Goal: Information Seeking & Learning: Compare options

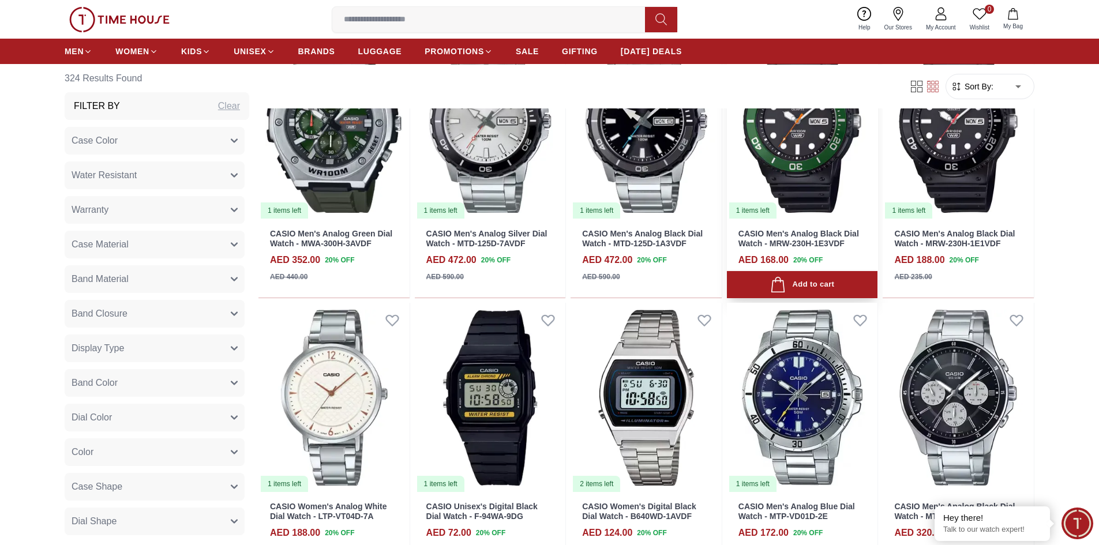
scroll to position [1269, 0]
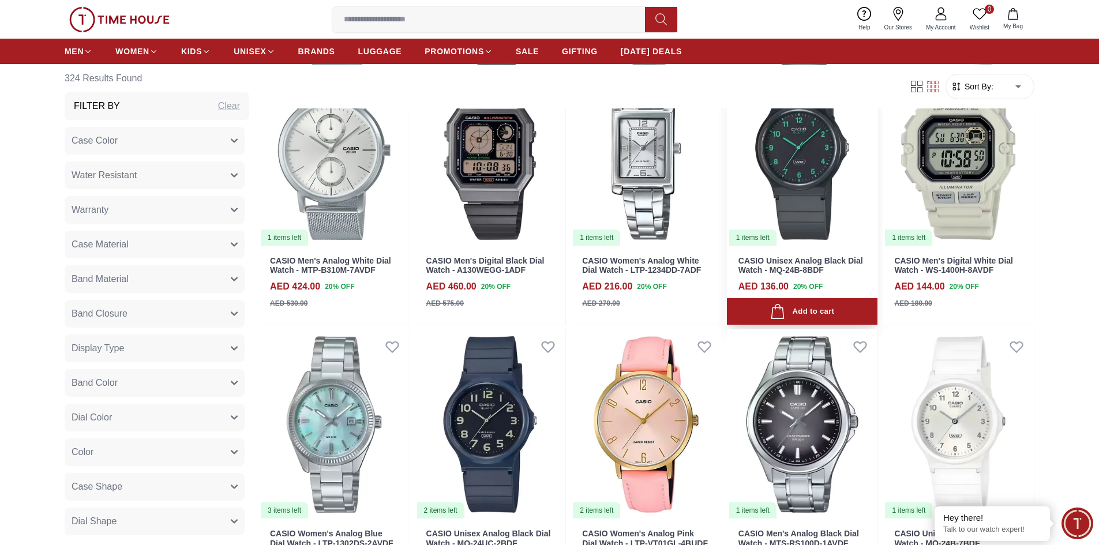
scroll to position [1846, 0]
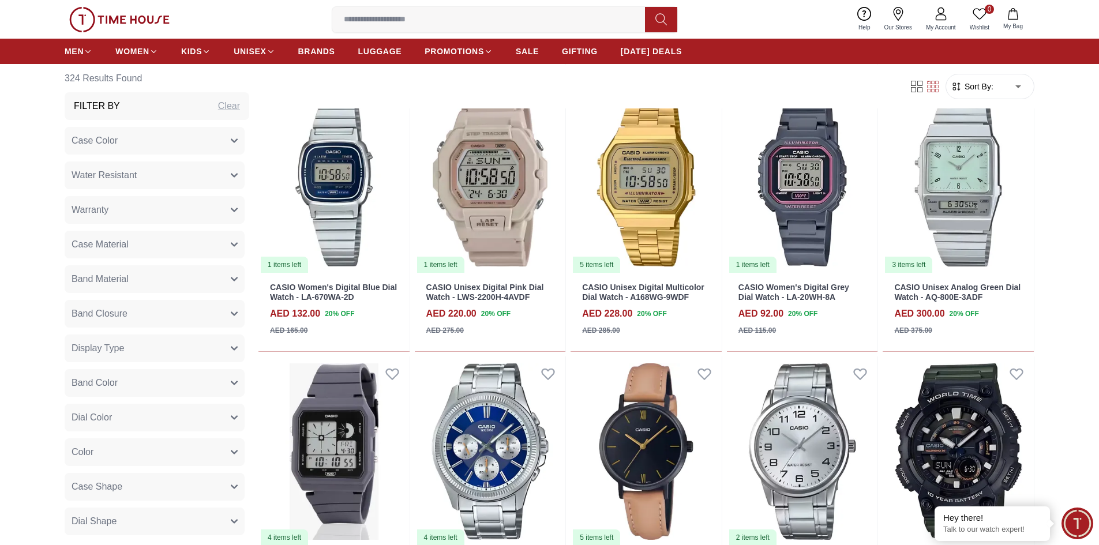
scroll to position [2365, 0]
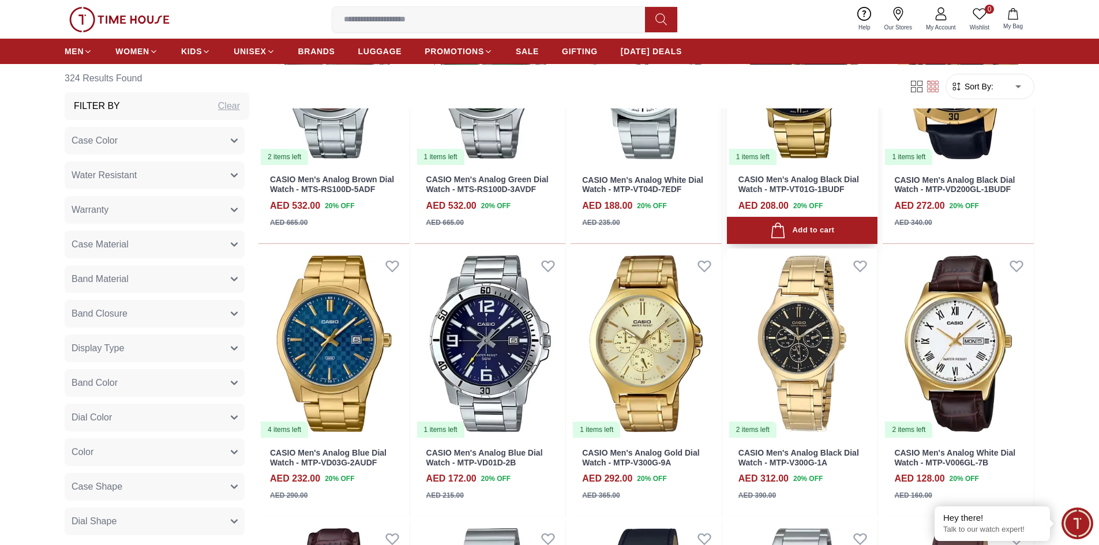
scroll to position [4326, 0]
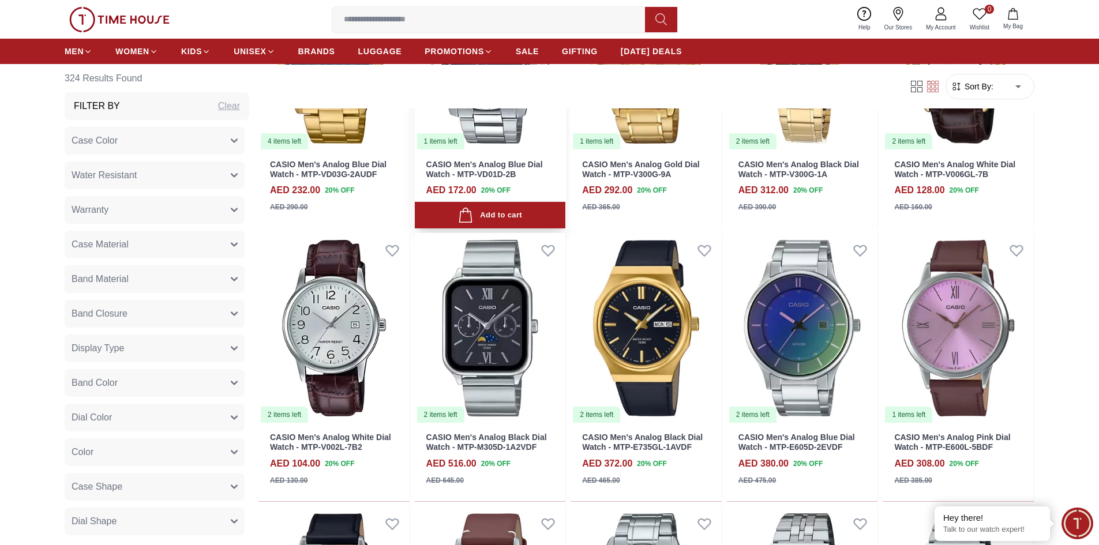
scroll to position [4845, 0]
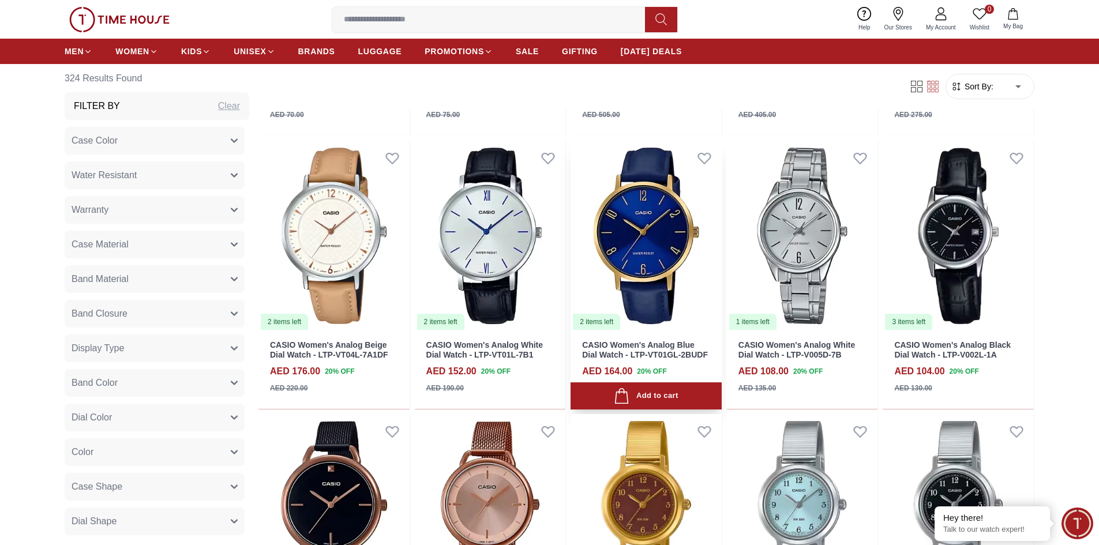
scroll to position [6345, 0]
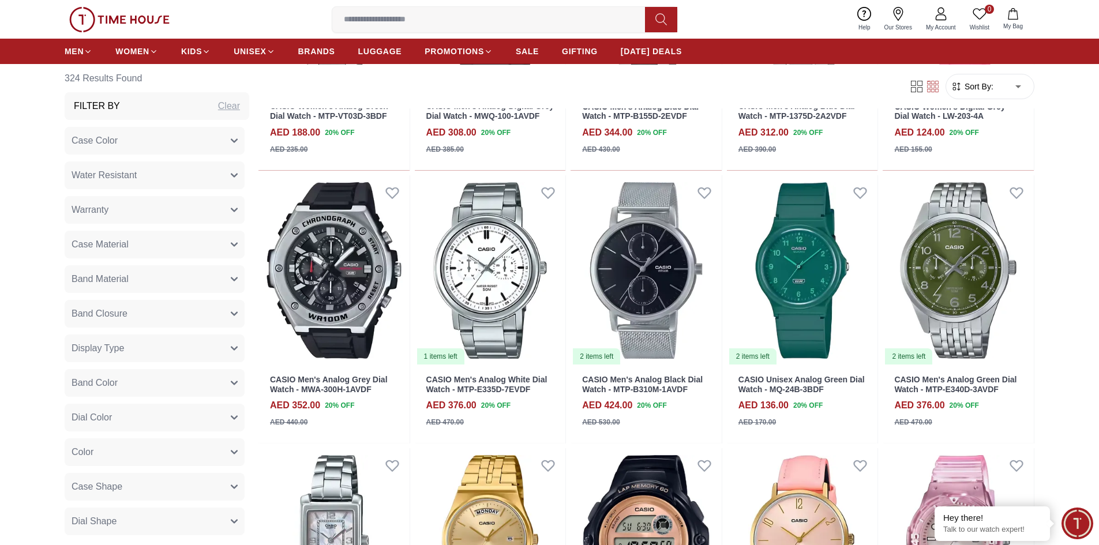
scroll to position [8768, 0]
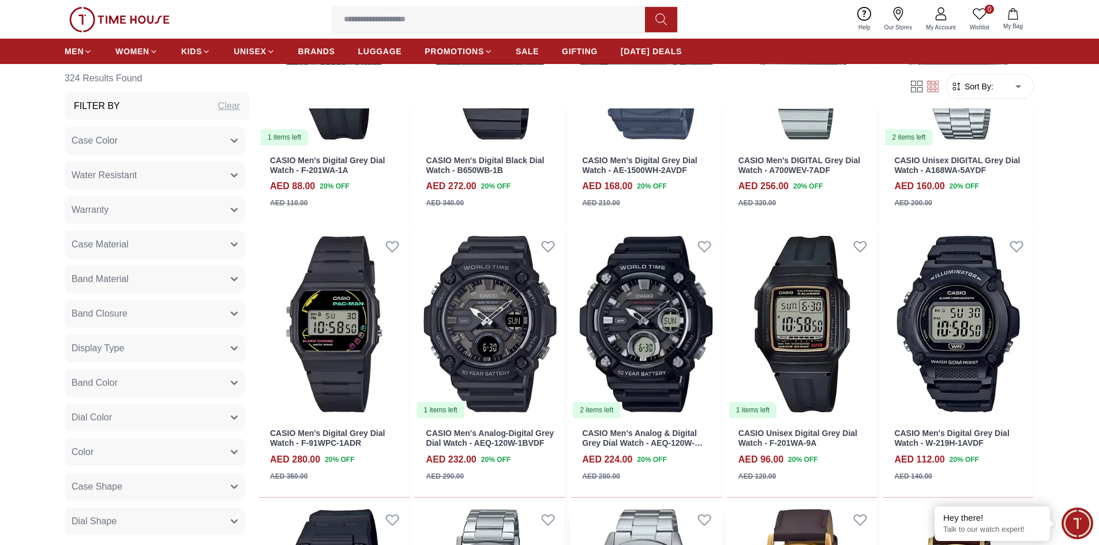
scroll to position [9979, 0]
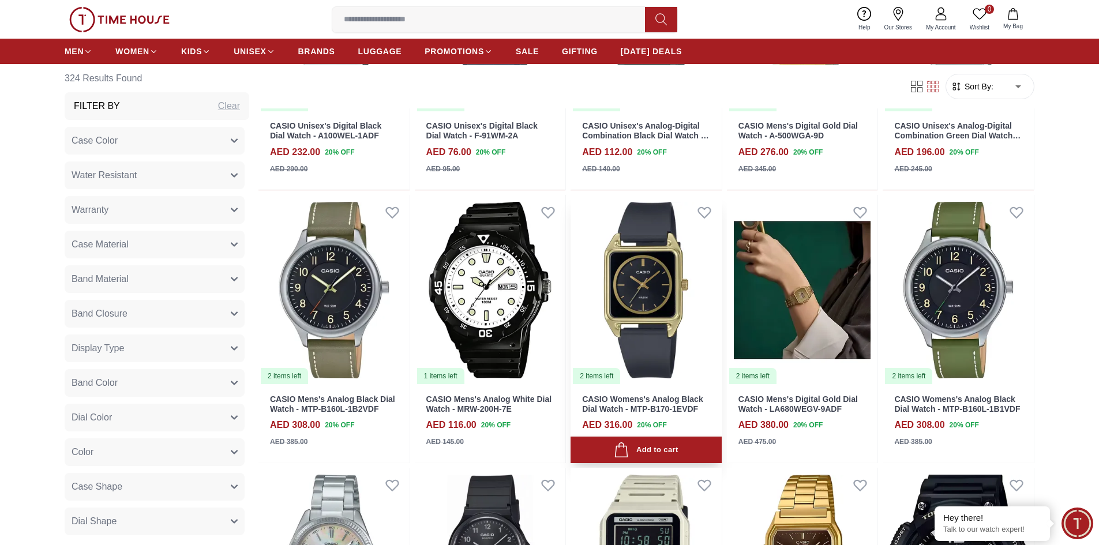
scroll to position [11191, 0]
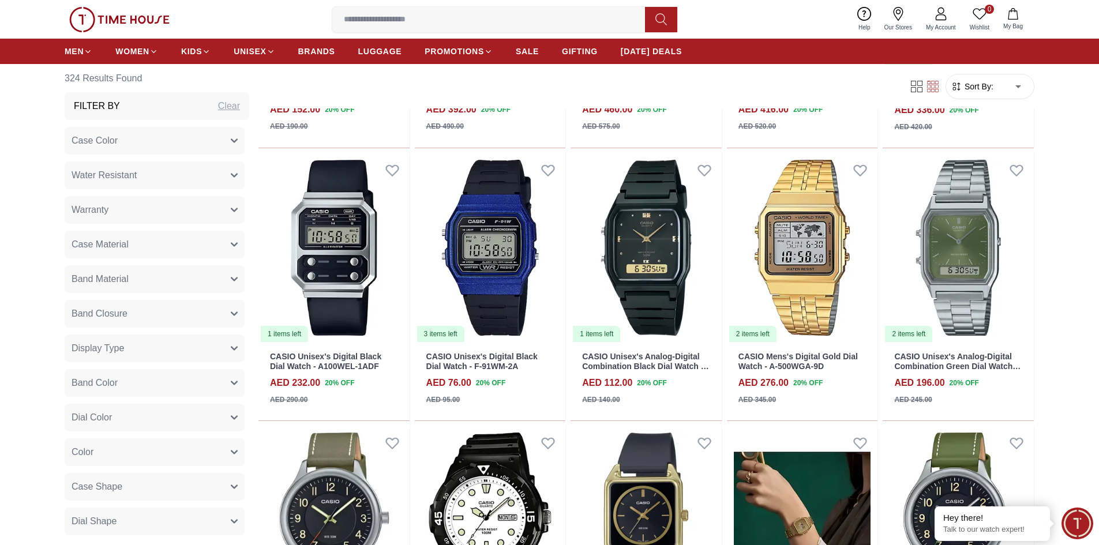
click at [429, 24] on input at bounding box center [493, 19] width 322 height 23
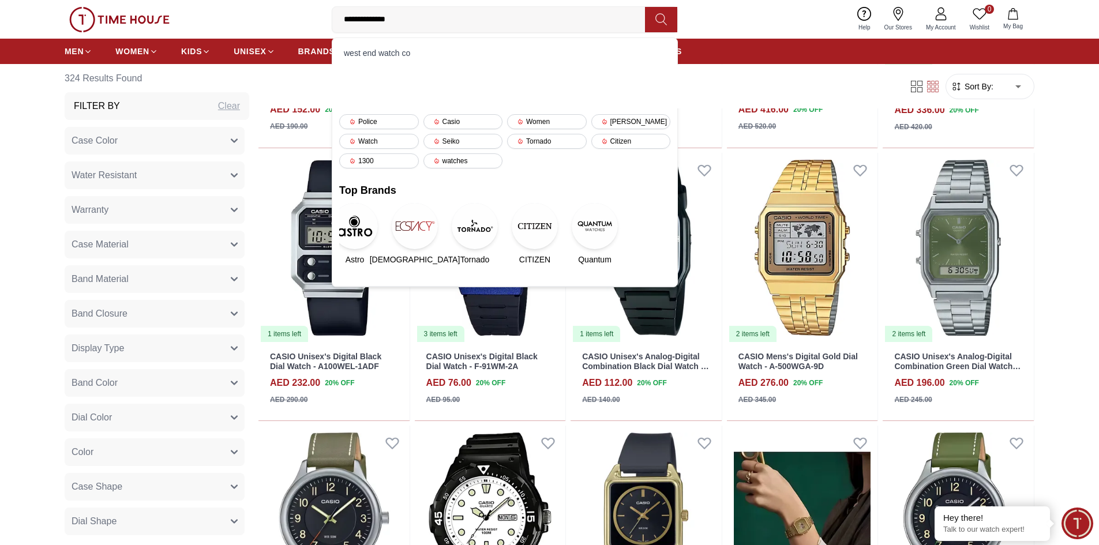
type input "**********"
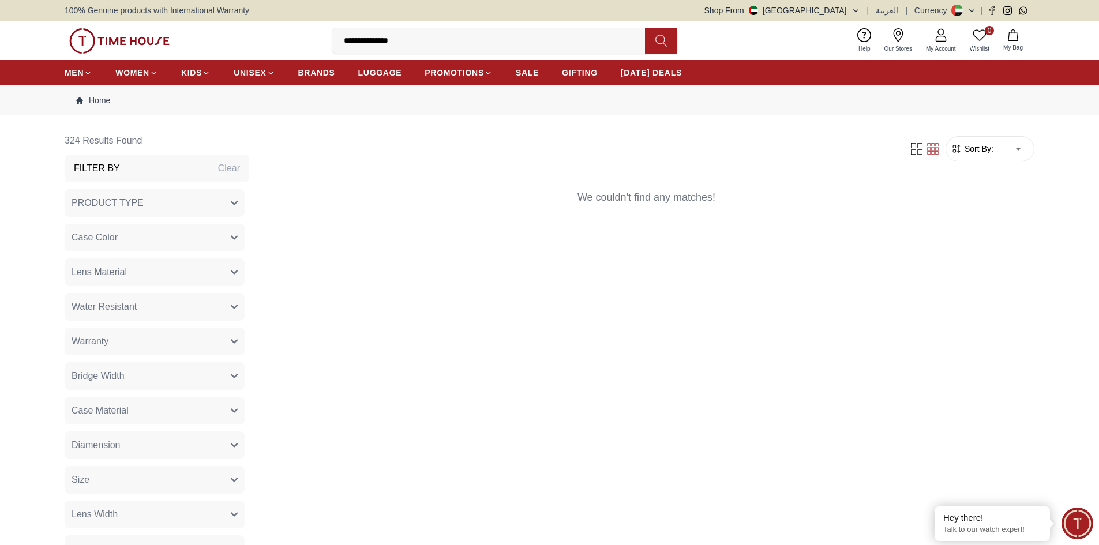
click at [407, 35] on input "**********" at bounding box center [493, 40] width 322 height 23
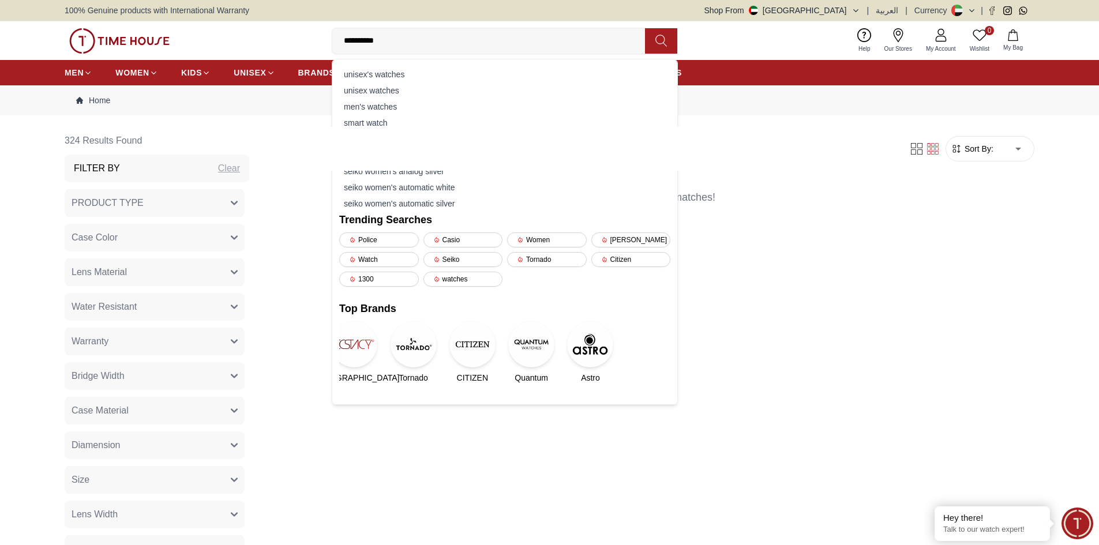
type input "**********"
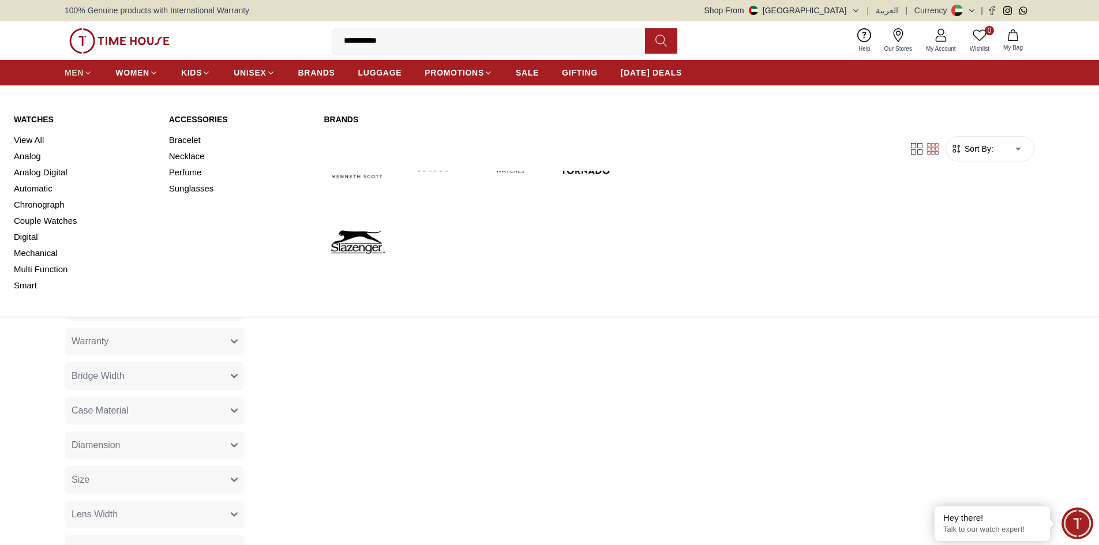
click at [78, 66] on link "MEN" at bounding box center [79, 72] width 28 height 21
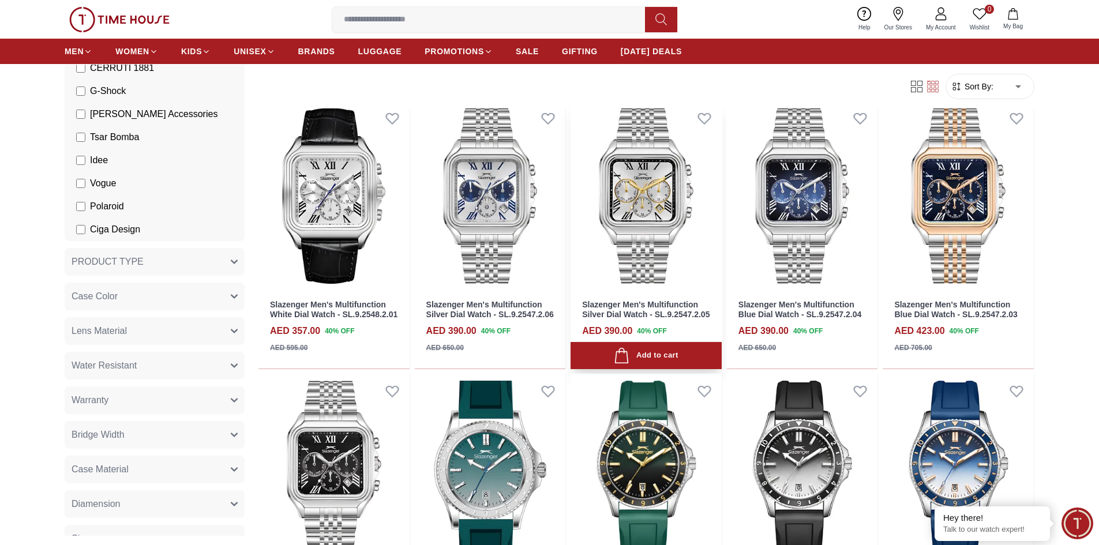
scroll to position [923, 0]
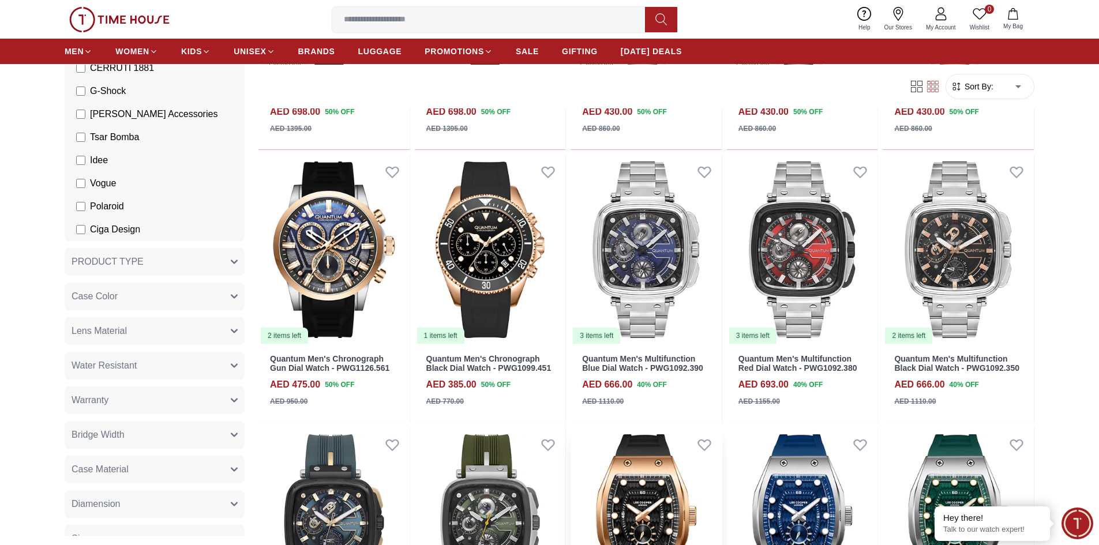
scroll to position [1961, 0]
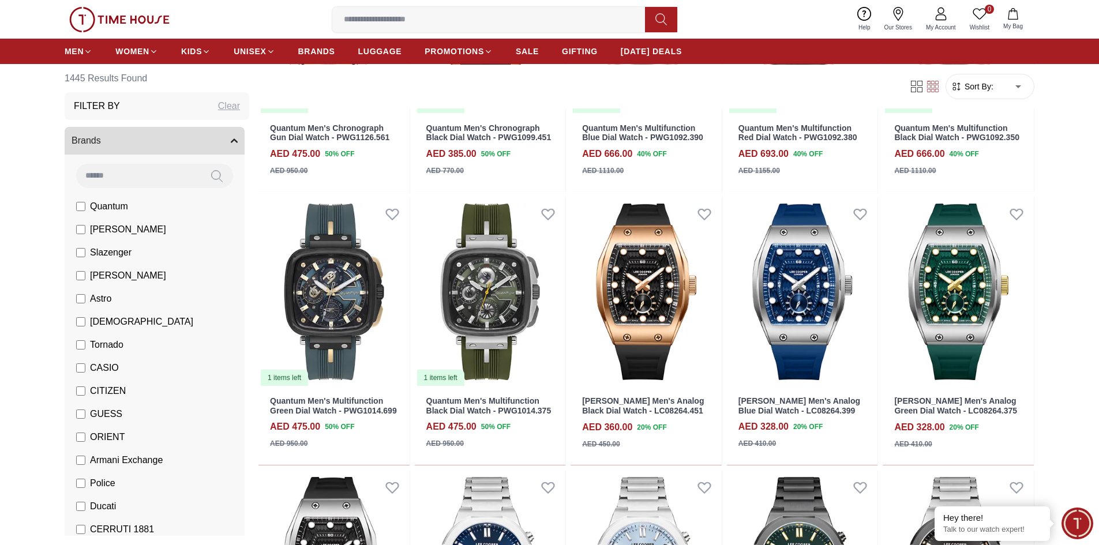
scroll to position [1846, 0]
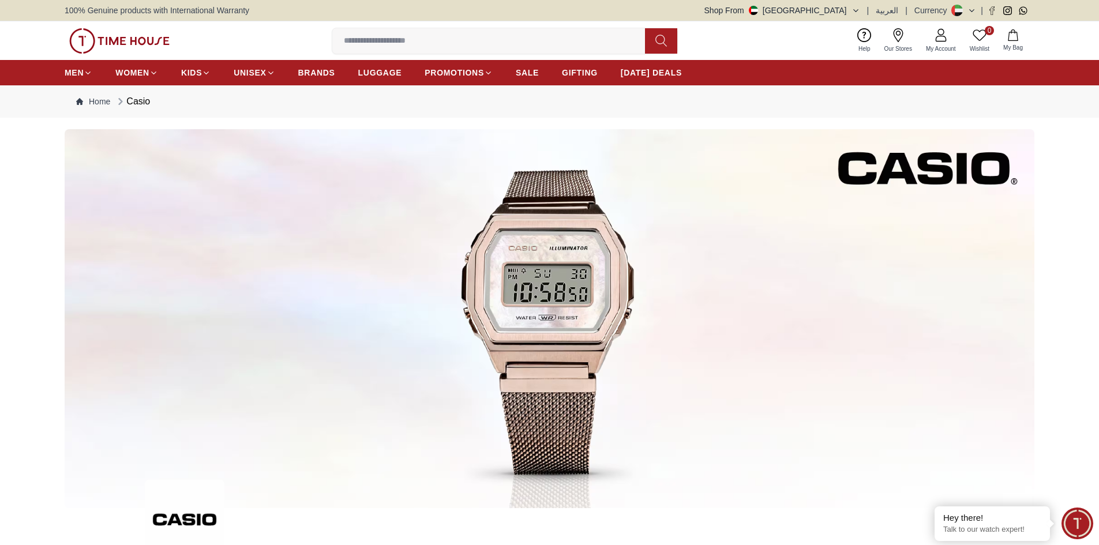
scroll to position [1595, 0]
